Goal: Transaction & Acquisition: Purchase product/service

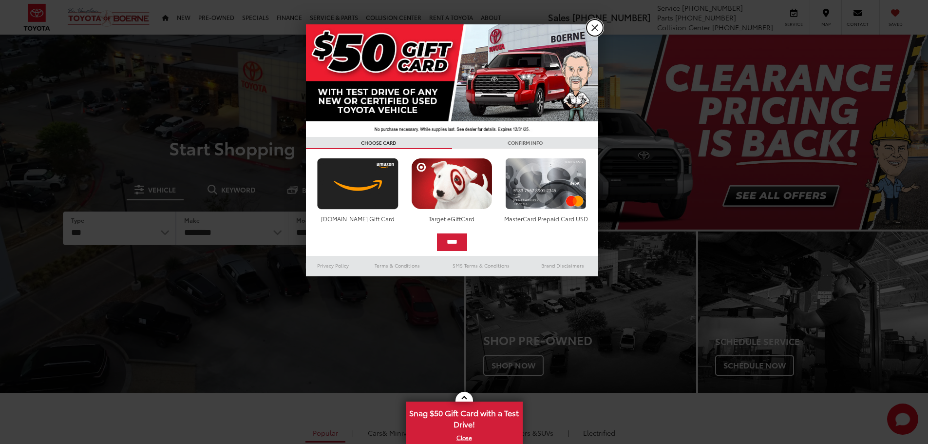
click at [597, 32] on link "X" at bounding box center [594, 27] width 17 height 17
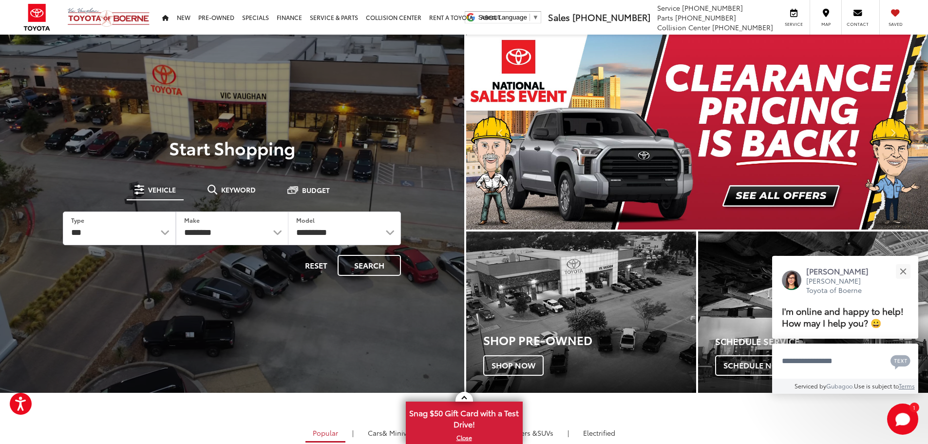
drag, startPoint x: 775, startPoint y: 194, endPoint x: 162, endPoint y: 113, distance: 617.8
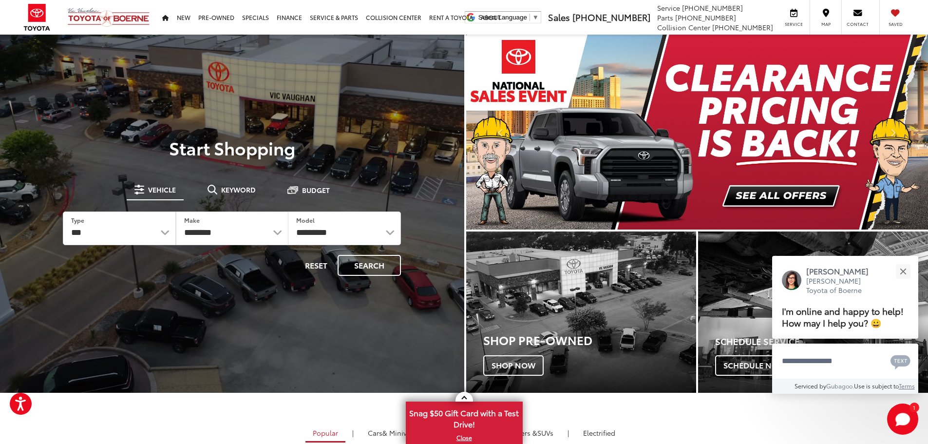
click at [775, 194] on img "carousel slide number 1 of 2" at bounding box center [697, 132] width 462 height 195
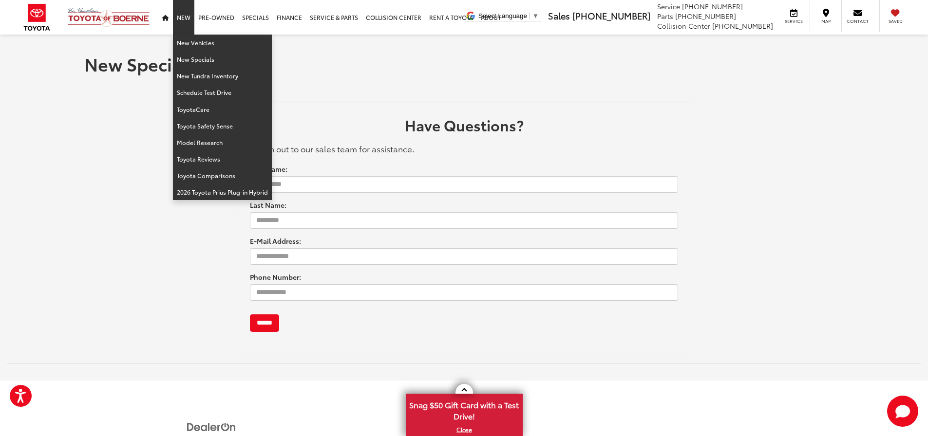
click at [190, 19] on link "New" at bounding box center [183, 17] width 21 height 35
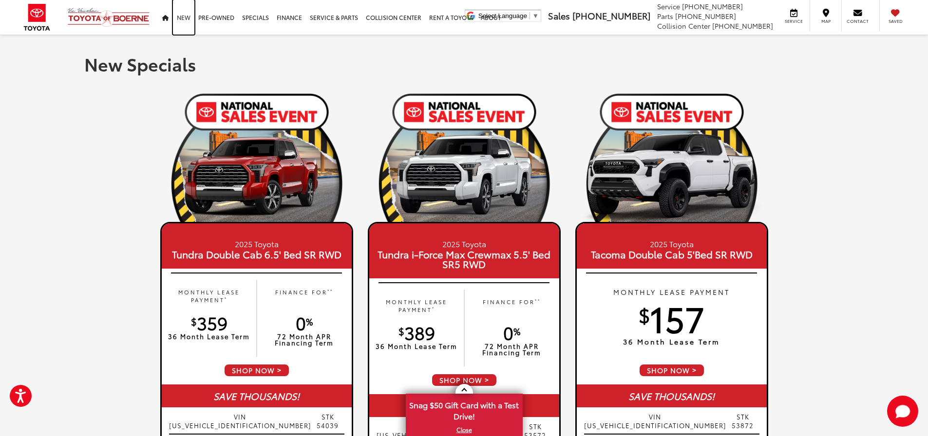
scroll to position [292, 0]
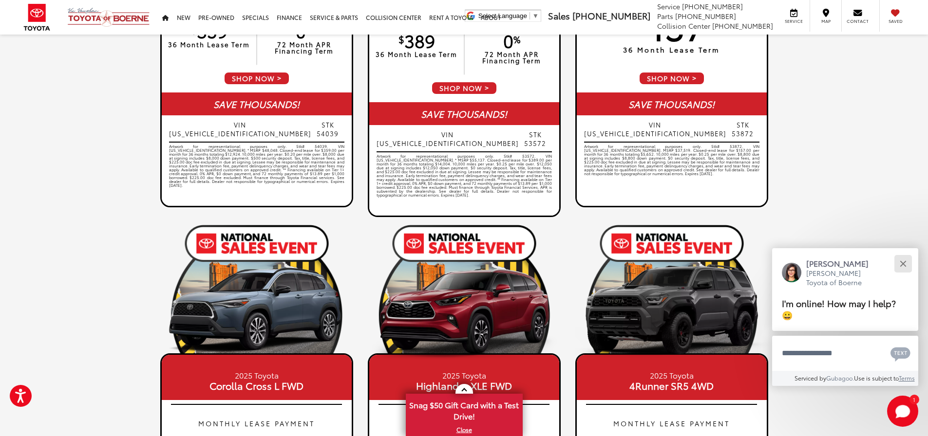
click at [903, 265] on button "Close" at bounding box center [902, 263] width 21 height 21
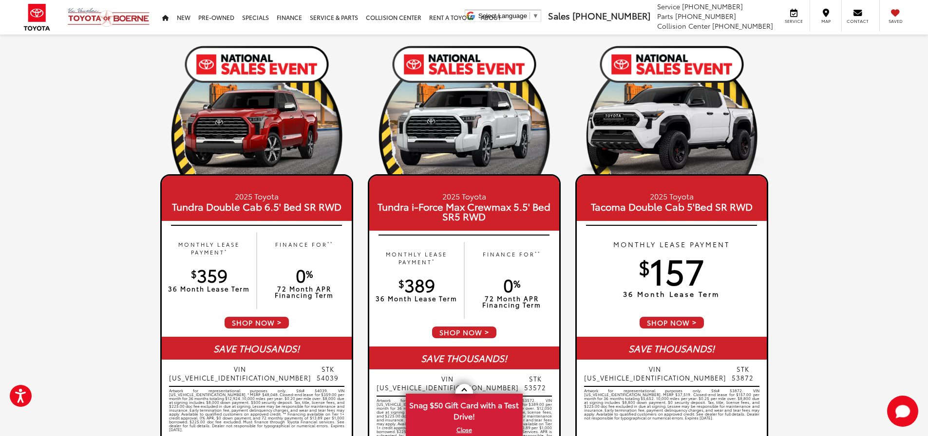
scroll to position [0, 0]
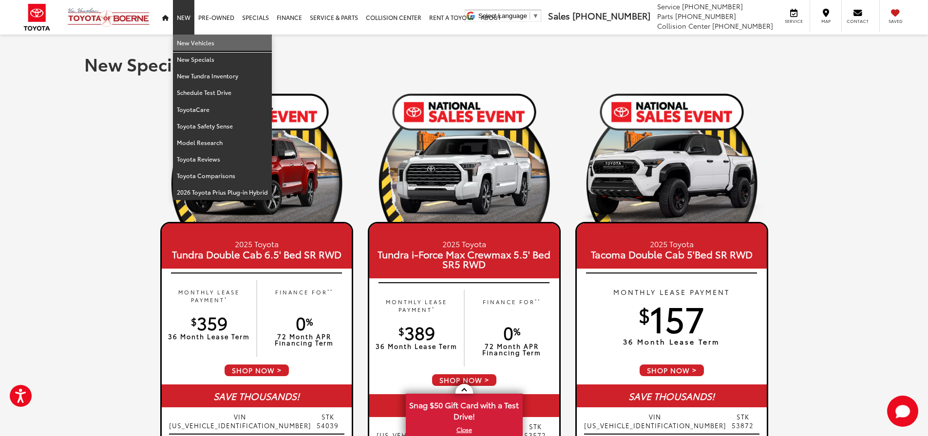
click at [191, 42] on link "New Vehicles" at bounding box center [222, 43] width 99 height 17
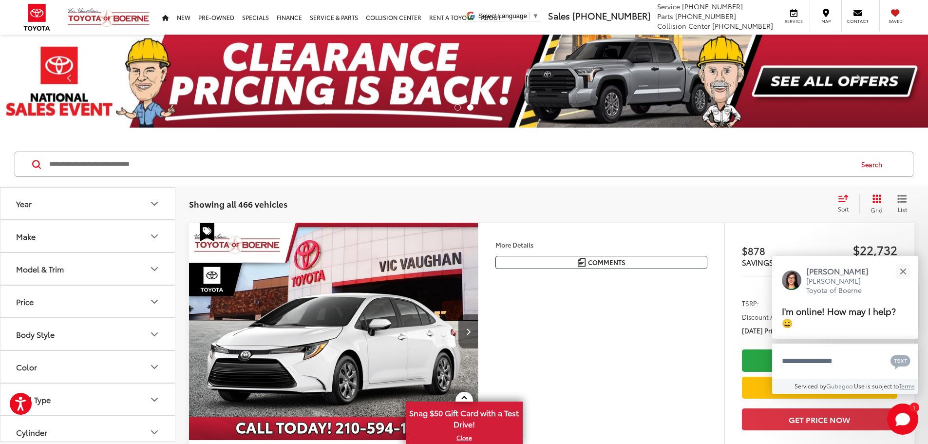
click at [155, 239] on icon "Make" at bounding box center [155, 236] width 12 height 12
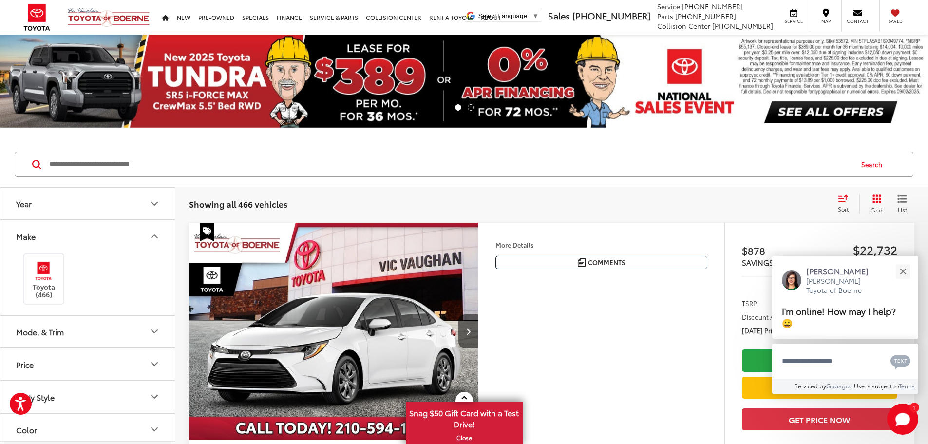
click at [94, 335] on button "Model & Trim" at bounding box center [87, 332] width 175 height 32
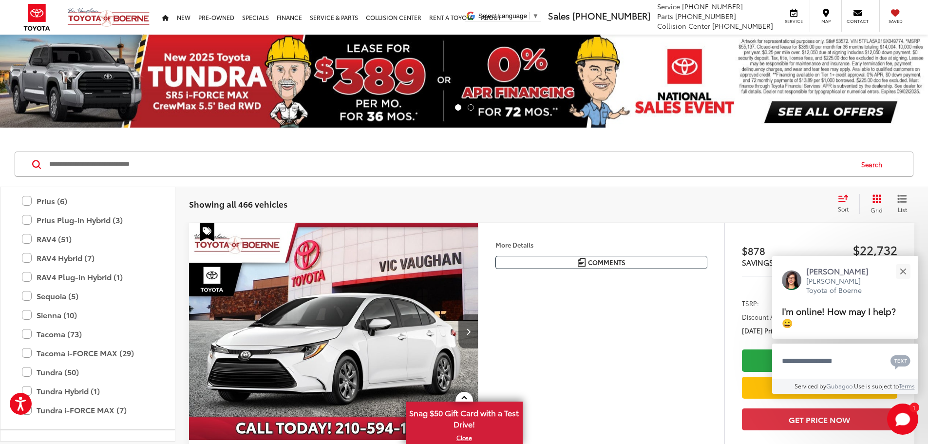
scroll to position [481, 0]
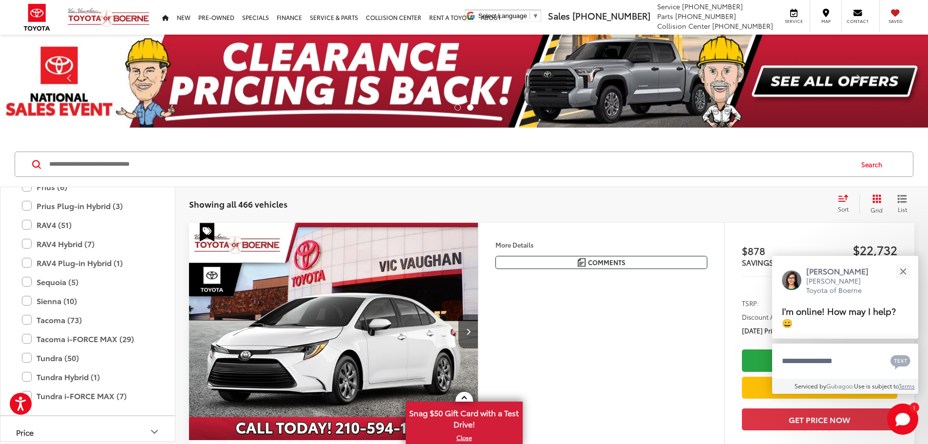
click at [31, 301] on label "Sienna (10)" at bounding box center [87, 300] width 131 height 17
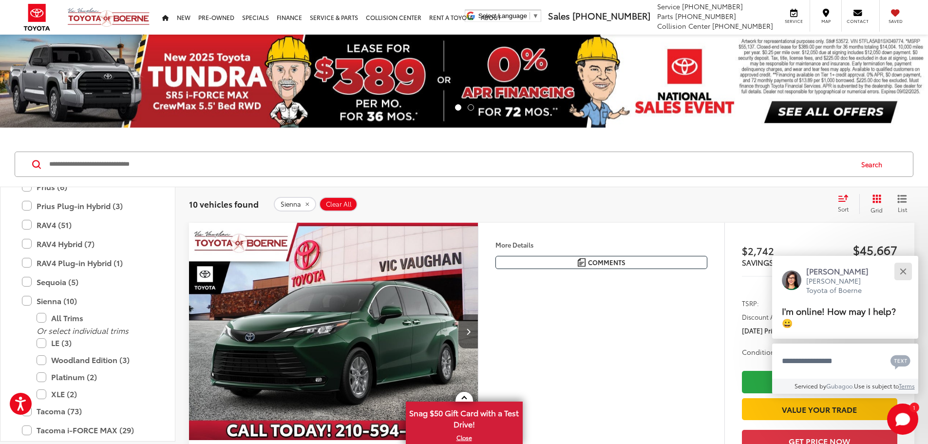
click at [902, 271] on div "Close" at bounding box center [902, 271] width 6 height 6
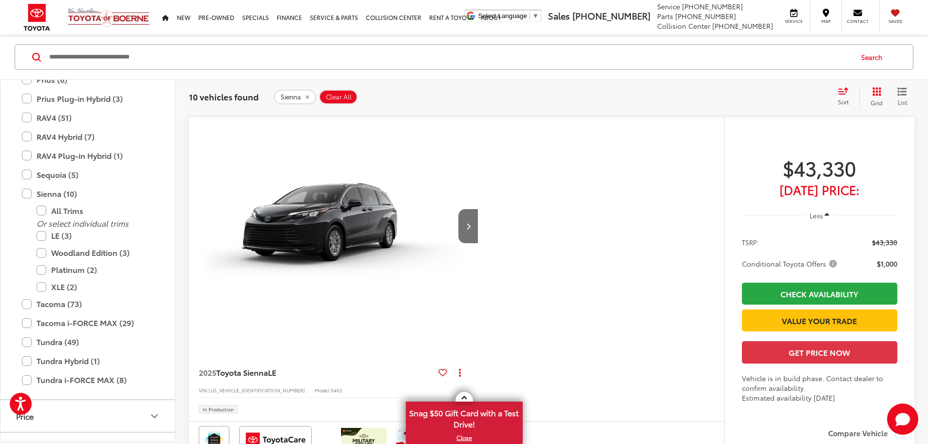
scroll to position [828, 0]
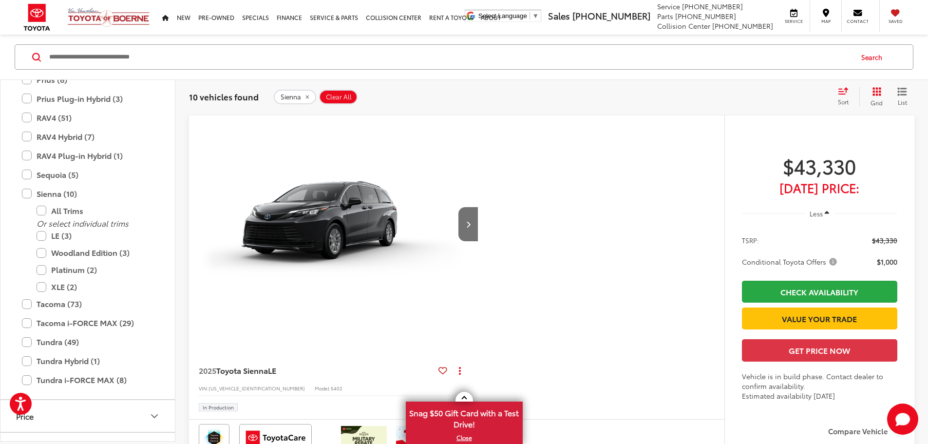
click at [849, 99] on div "Sort" at bounding box center [846, 96] width 26 height 19
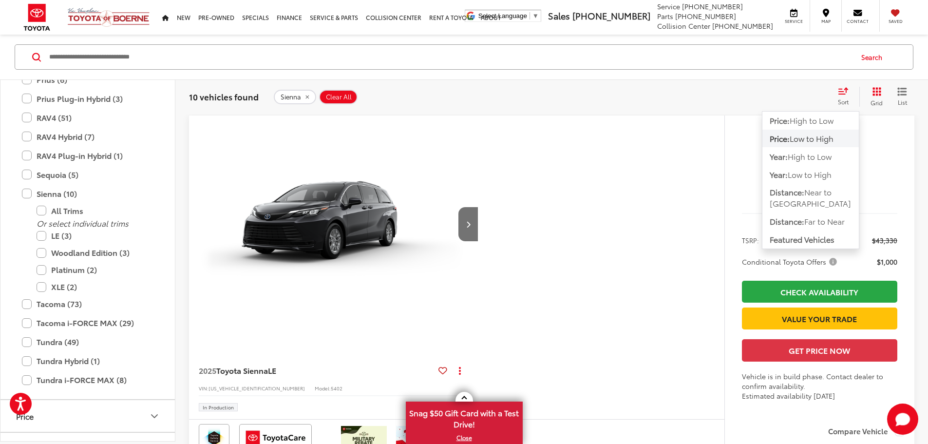
click at [813, 137] on span "Low to High" at bounding box center [811, 137] width 44 height 11
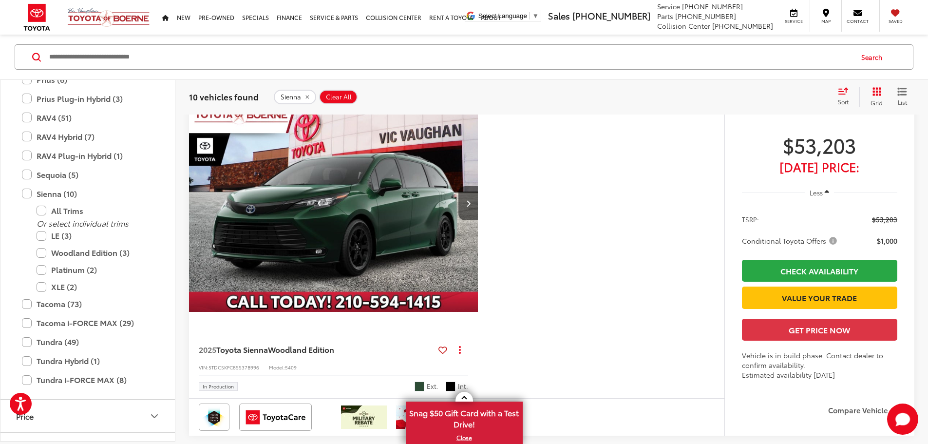
scroll to position [2639, 0]
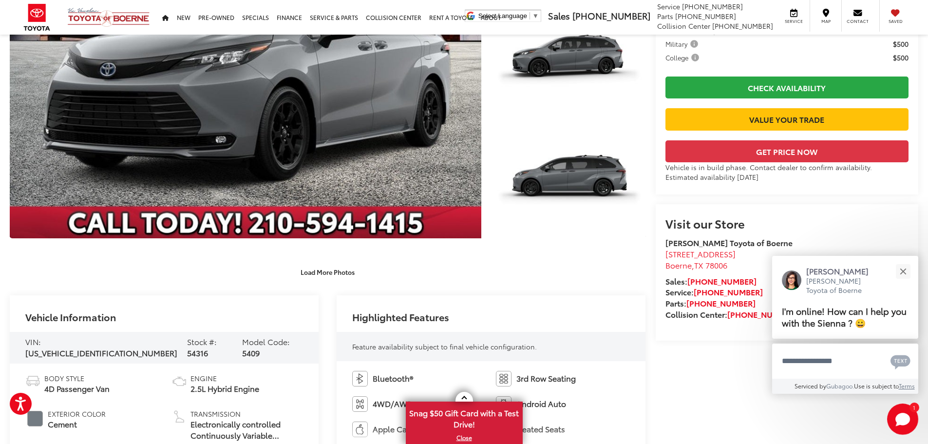
scroll to position [195, 0]
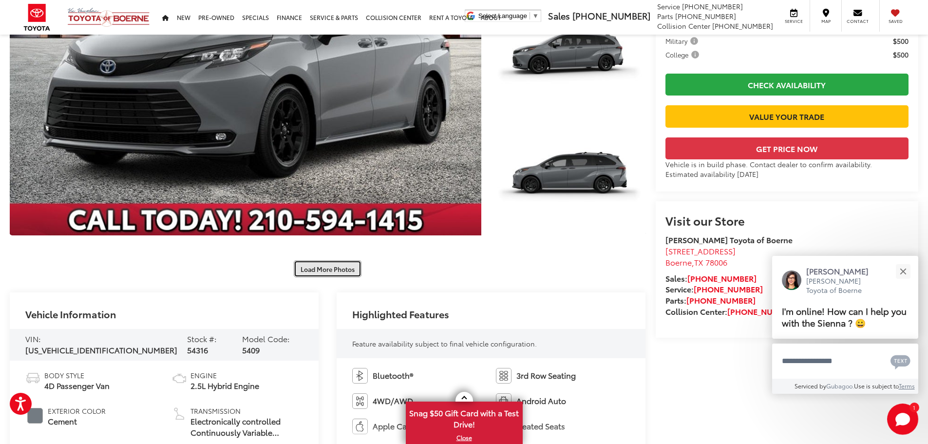
click at [334, 268] on button "Load More Photos" at bounding box center [328, 268] width 68 height 17
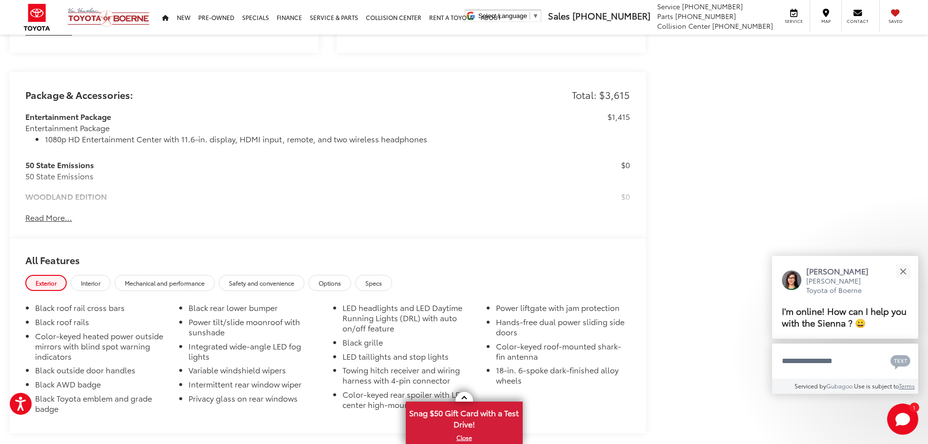
scroll to position [1315, 0]
click at [46, 215] on button "Read More..." at bounding box center [48, 218] width 47 height 11
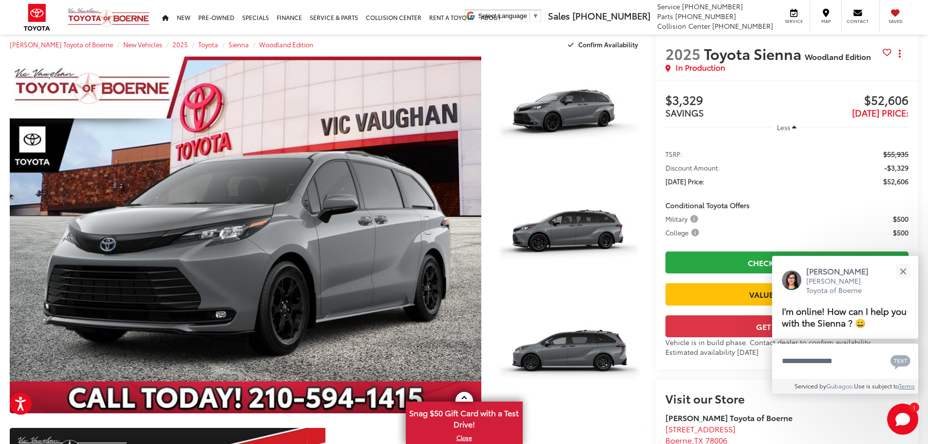
scroll to position [0, 0]
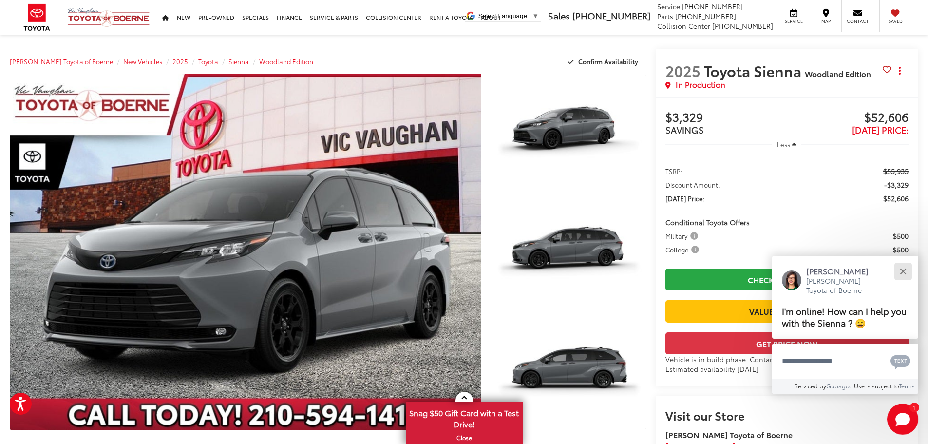
drag, startPoint x: 10, startPoint y: 268, endPoint x: 902, endPoint y: 269, distance: 892.0
click at [902, 269] on button "Close" at bounding box center [902, 270] width 21 height 21
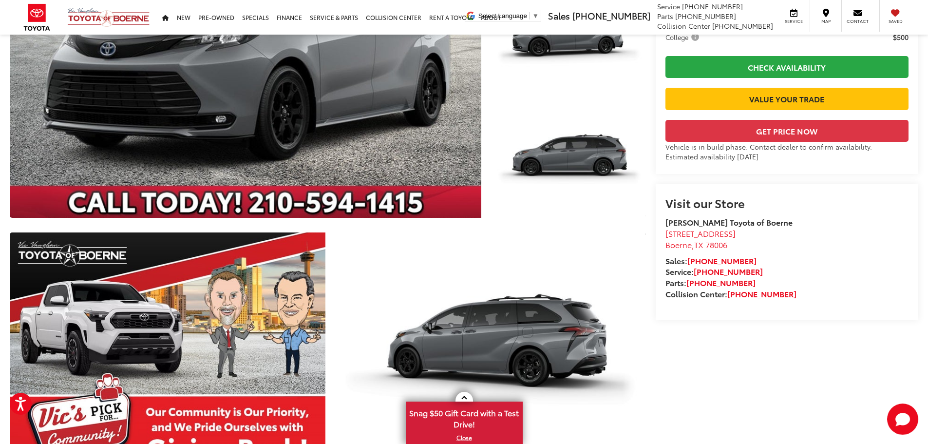
scroll to position [195, 0]
